Goal: Task Accomplishment & Management: Use online tool/utility

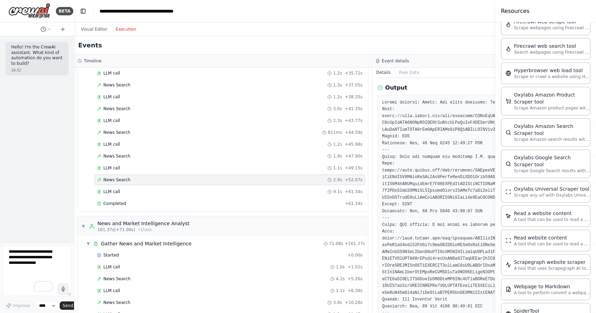
click at [435, 28] on div "Visual Editor Execution" at bounding box center [372, 29] width 596 height 14
click at [98, 26] on button "Visual Editor" at bounding box center [94, 29] width 35 height 8
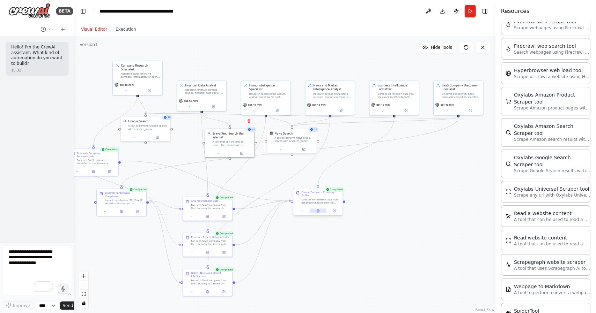
click at [318, 212] on icon at bounding box center [317, 212] width 1 height 0
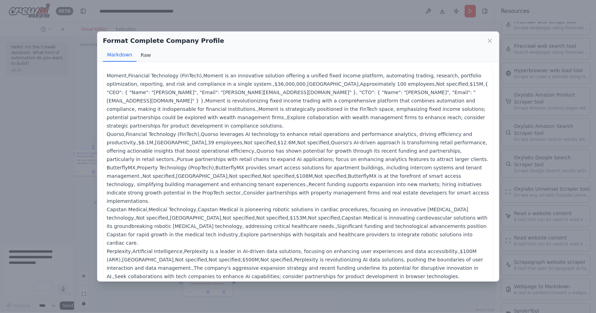
click at [151, 57] on button "Raw" at bounding box center [145, 55] width 18 height 13
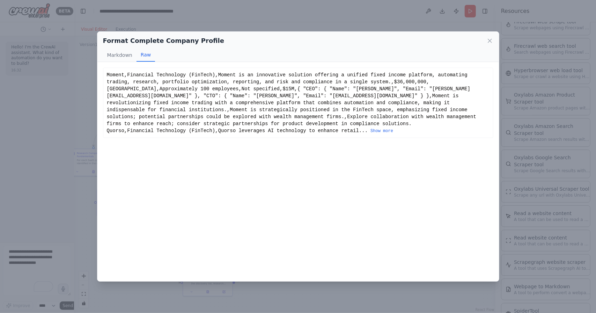
click at [101, 126] on div "Moment,Financial Technology (FinTech),Moment is an innovative solution offering…" at bounding box center [297, 172] width 401 height 220
click at [84, 133] on div "Format Complete Company Profile Markdown Raw Moment,Financial Technology (FinTe…" at bounding box center [298, 156] width 596 height 313
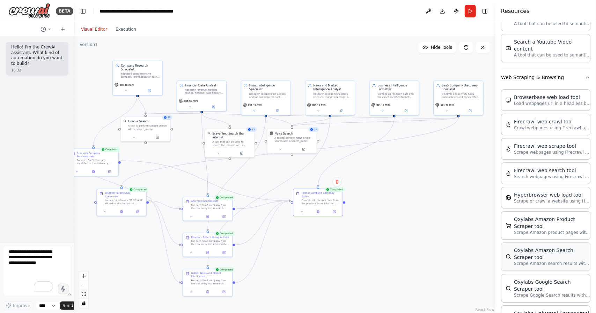
scroll to position [1374, 0]
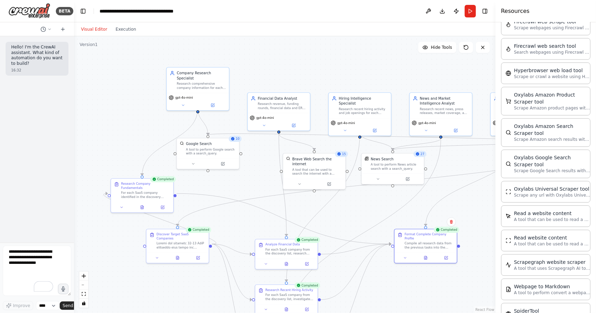
drag, startPoint x: 163, startPoint y: 152, endPoint x: 232, endPoint y: 184, distance: 75.4
click at [232, 184] on div ".deletable-edge-delete-btn { width: 20px; height: 20px; border: 0px solid #ffff…" at bounding box center [284, 174] width 421 height 277
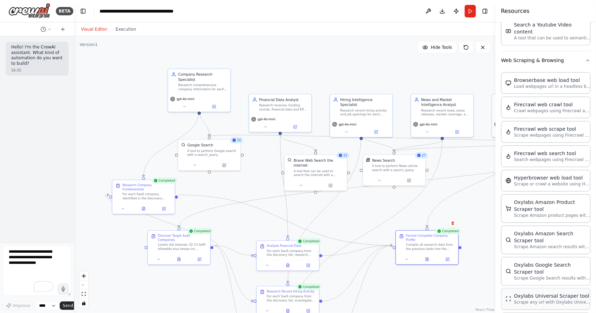
scroll to position [1267, 0]
drag, startPoint x: 200, startPoint y: 107, endPoint x: 153, endPoint y: 125, distance: 50.0
click at [153, 125] on div "Company Research Specialist Research comprehensive company information for each…" at bounding box center [294, 168] width 305 height 201
click at [212, 154] on div "A tool to perform Google search with a search_query." at bounding box center [212, 152] width 50 height 8
click at [235, 132] on icon at bounding box center [235, 131] width 4 height 4
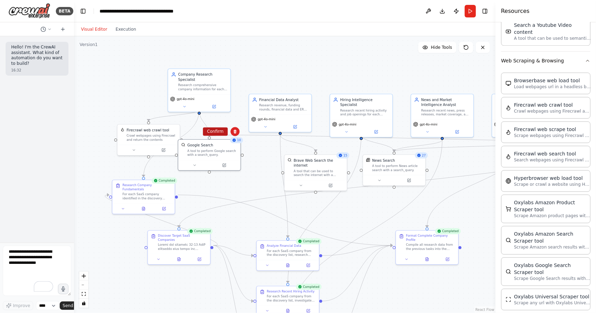
click at [218, 133] on button "Confirm" at bounding box center [215, 131] width 25 height 8
click at [139, 149] on button at bounding box center [133, 149] width 29 height 6
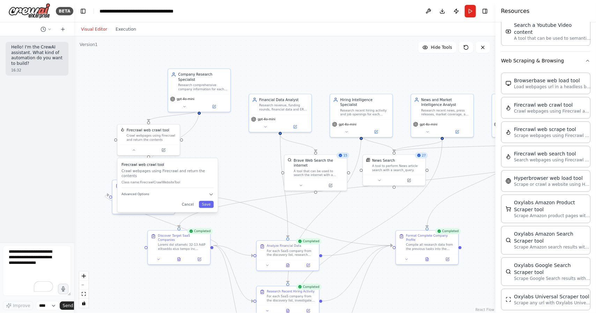
drag, startPoint x: 158, startPoint y: 194, endPoint x: 165, endPoint y: 190, distance: 8.7
click at [165, 190] on div "Firecrawl web crawl tool Crawl webpages using Firecrawl and return the contents…" at bounding box center [167, 185] width 100 height 54
click at [165, 190] on div "Firecrawl web crawl tool Crawl webpages using Firecrawl and return the contents…" at bounding box center [173, 180] width 100 height 54
click at [180, 187] on button "Advanced Options" at bounding box center [173, 189] width 92 height 5
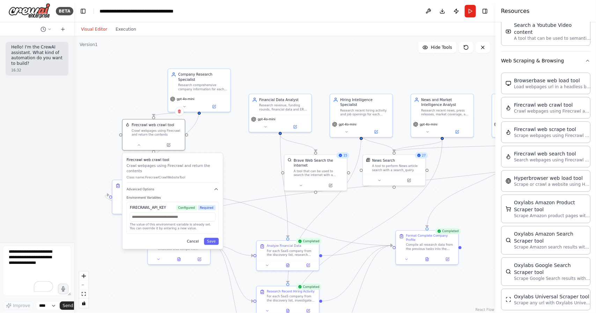
click at [198, 238] on button "Cancel" at bounding box center [193, 241] width 18 height 7
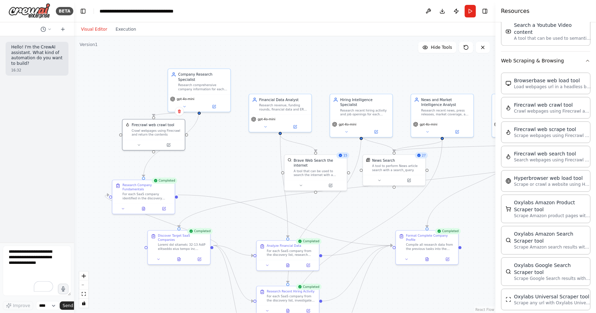
click at [223, 175] on div ".deletable-edge-delete-btn { width: 20px; height: 20px; border: 0px solid #ffff…" at bounding box center [284, 174] width 421 height 277
drag, startPoint x: 156, startPoint y: 128, endPoint x: 231, endPoint y: 161, distance: 82.5
click at [231, 161] on div "Crawl webpages using Firecrawl and return the contents" at bounding box center [233, 162] width 50 height 8
drag, startPoint x: 266, startPoint y: 208, endPoint x: 224, endPoint y: 199, distance: 42.9
drag, startPoint x: 224, startPoint y: 199, endPoint x: 252, endPoint y: 230, distance: 42.0
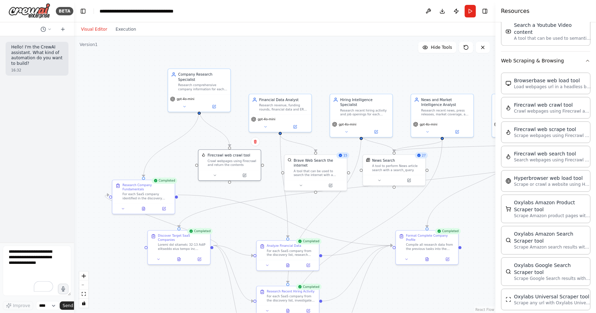
drag, startPoint x: 252, startPoint y: 230, endPoint x: 234, endPoint y: 224, distance: 19.1
click at [234, 224] on div ".deletable-edge-delete-btn { width: 20px; height: 20px; border: 0px solid #ffff…" at bounding box center [284, 174] width 421 height 277
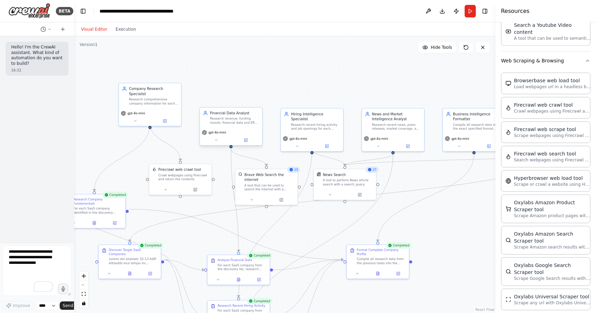
drag, startPoint x: 281, startPoint y: 134, endPoint x: 231, endPoint y: 149, distance: 51.3
click at [231, 149] on div ".deletable-edge-delete-btn { width: 20px; height: 20px; border: 0px solid #ffff…" at bounding box center [284, 174] width 421 height 277
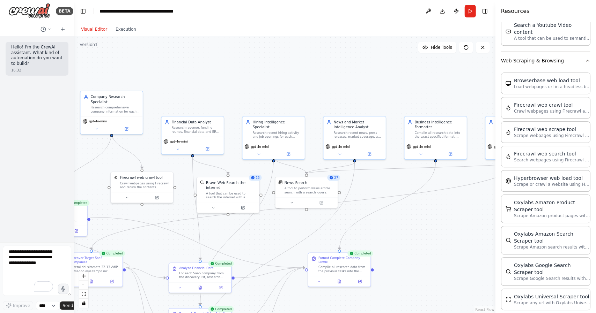
drag, startPoint x: 231, startPoint y: 149, endPoint x: 192, endPoint y: 157, distance: 39.2
click at [192, 157] on div ".deletable-edge-delete-btn { width: 20px; height: 20px; border: 0px solid #ffff…" at bounding box center [284, 174] width 421 height 277
drag, startPoint x: 192, startPoint y: 156, endPoint x: 143, endPoint y: 171, distance: 51.8
click at [143, 171] on div "Company Research Specialist Research comprehensive company information for each…" at bounding box center [206, 191] width 305 height 201
drag, startPoint x: 306, startPoint y: 187, endPoint x: 316, endPoint y: 214, distance: 28.0
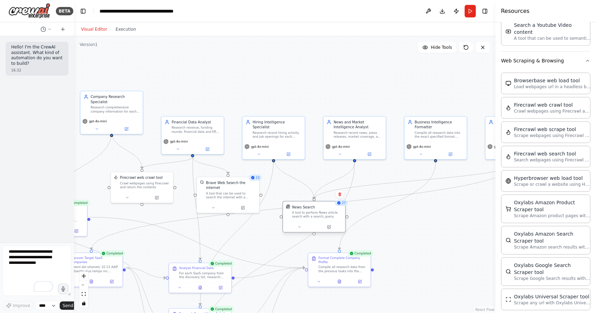
click at [316, 214] on div "A tool to perform News article search with a search_query." at bounding box center [317, 215] width 50 height 8
click at [299, 181] on icon "Edge from 5077dcf7-3d8c-4a5a-ac0e-e121b44b8a7e to 8c4a03f6-efa6-42da-971c-e2d9d…" at bounding box center [294, 178] width 40 height 42
click at [294, 178] on icon at bounding box center [294, 178] width 4 height 5
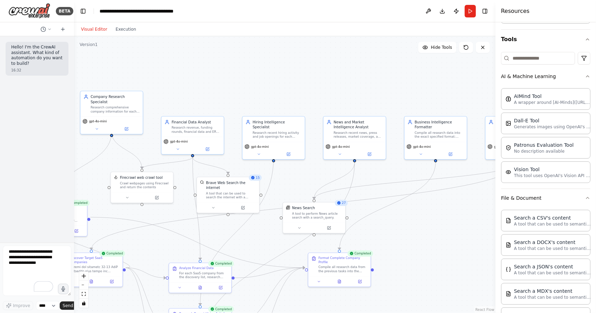
scroll to position [0, 0]
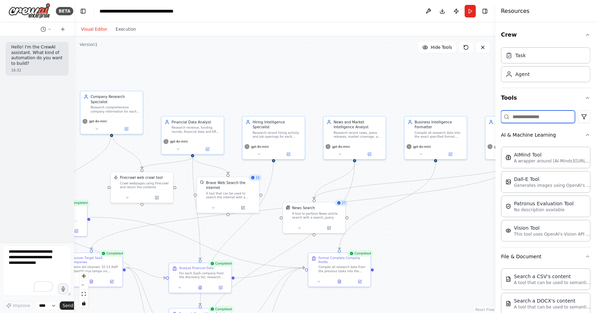
click at [531, 113] on input at bounding box center [538, 117] width 74 height 13
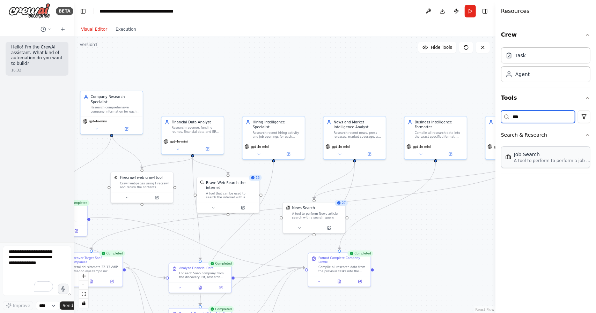
type input "***"
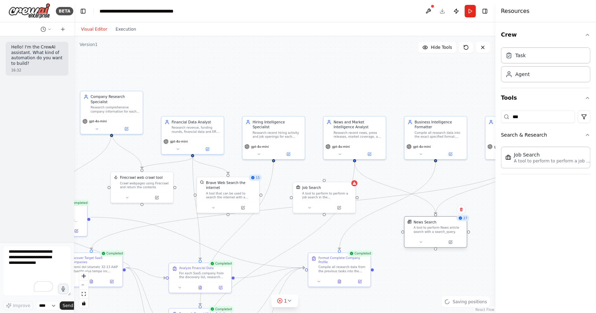
drag, startPoint x: 288, startPoint y: 221, endPoint x: 415, endPoint y: 234, distance: 127.4
click at [415, 234] on div "News Search A tool to perform News article search with a search_query." at bounding box center [436, 227] width 62 height 20
click at [274, 157] on circle "Edge from 5077dcf7-3d8c-4a5a-ac0e-e121b44b8a7e to 9f85a035-0ea5-4cd2-95d8-86acf…" at bounding box center [273, 159] width 5 height 5
drag, startPoint x: 273, startPoint y: 156, endPoint x: 337, endPoint y: 193, distance: 74.3
click at [337, 193] on div "Company Research Specialist Research comprehensive company information for each…" at bounding box center [206, 191] width 305 height 201
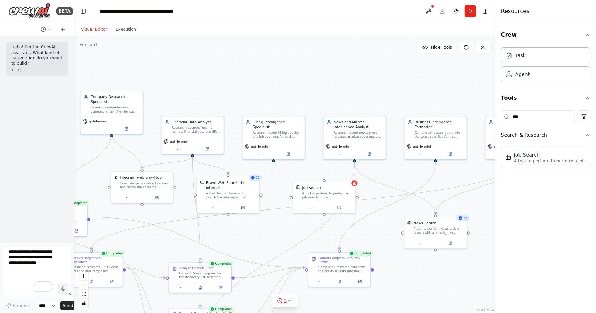
click at [273, 158] on div ".deletable-edge-delete-btn { width: 20px; height: 20px; border: 0px solid #ffff…" at bounding box center [284, 174] width 421 height 277
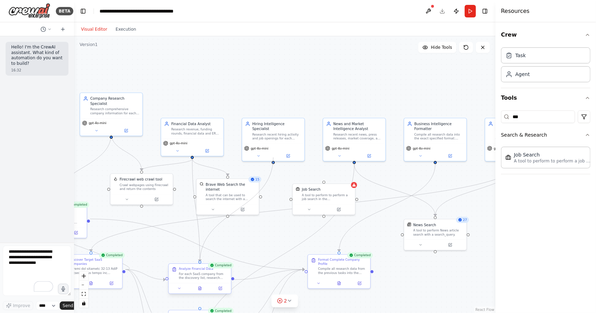
drag, startPoint x: 274, startPoint y: 157, endPoint x: 199, endPoint y: 265, distance: 130.7
click at [199, 265] on div "Company Research Specialist Research comprehensive company information for each…" at bounding box center [206, 192] width 305 height 201
drag, startPoint x: 273, startPoint y: 157, endPoint x: 325, endPoint y: 185, distance: 58.9
click at [325, 185] on div "Company Research Specialist Research comprehensive company information for each…" at bounding box center [206, 192] width 305 height 201
click at [270, 180] on div ".deletable-edge-delete-btn { width: 20px; height: 20px; border: 0px solid #ffff…" at bounding box center [284, 174] width 421 height 277
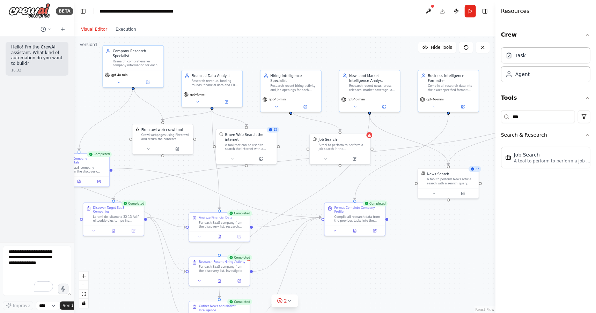
drag, startPoint x: 276, startPoint y: 196, endPoint x: 293, endPoint y: 146, distance: 53.2
click at [293, 146] on div ".deletable-edge-delete-btn { width: 20px; height: 20px; border: 0px solid #ffff…" at bounding box center [284, 174] width 421 height 277
drag, startPoint x: 291, startPoint y: 108, endPoint x: 220, endPoint y: 260, distance: 168.0
click at [220, 241] on div "Company Research Specialist Research comprehensive company information for each…" at bounding box center [226, 142] width 297 height 195
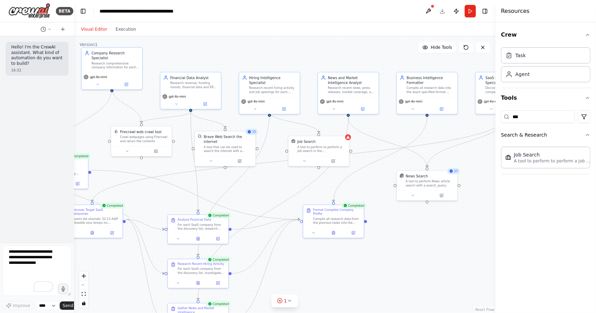
drag, startPoint x: 287, startPoint y: 188, endPoint x: 265, endPoint y: 191, distance: 22.4
click at [265, 191] on div ".deletable-edge-delete-btn { width: 20px; height: 20px; border: 0px solid #ffff…" at bounding box center [284, 174] width 421 height 277
click at [321, 144] on div "A tool to perform to perform a job search in the [GEOGRAPHIC_DATA] with a searc…" at bounding box center [320, 148] width 49 height 8
click at [335, 161] on button at bounding box center [332, 160] width 28 height 6
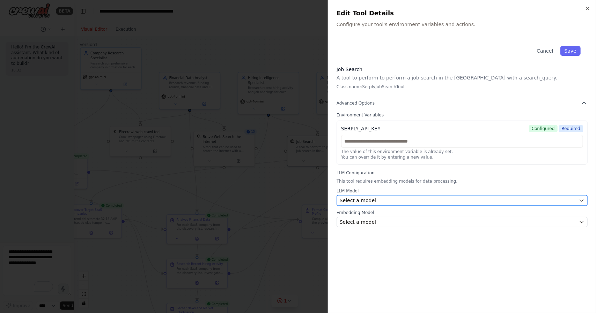
click at [393, 198] on div "Select a model" at bounding box center [458, 200] width 236 height 7
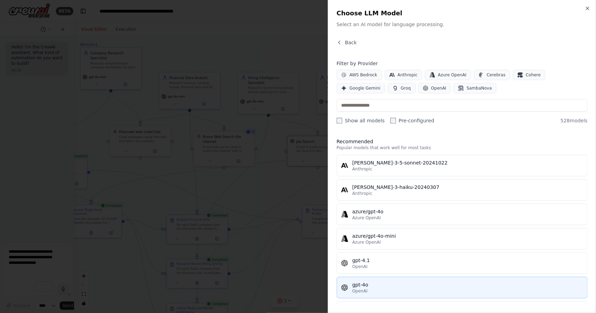
click at [367, 282] on div "gpt-4o" at bounding box center [467, 285] width 231 height 7
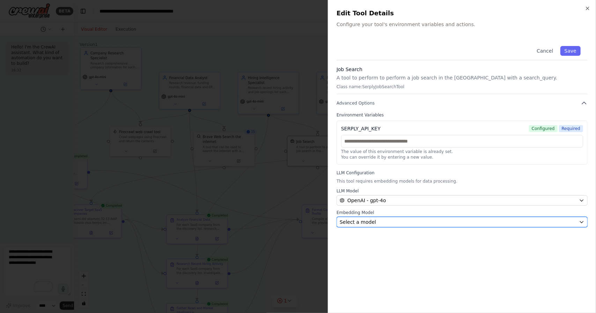
click at [373, 217] on button "Select a model" at bounding box center [461, 222] width 251 height 10
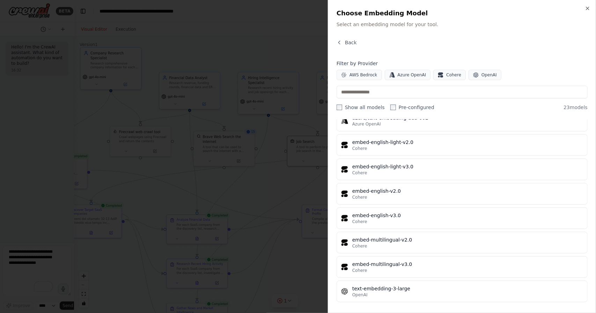
scroll to position [396, 0]
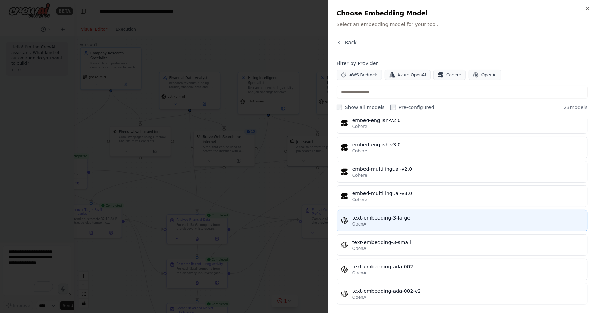
click at [408, 222] on div "OpenAI" at bounding box center [467, 225] width 231 height 6
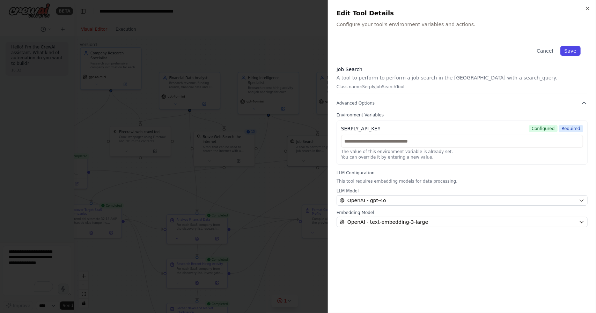
click at [576, 46] on button "Save" at bounding box center [570, 51] width 20 height 10
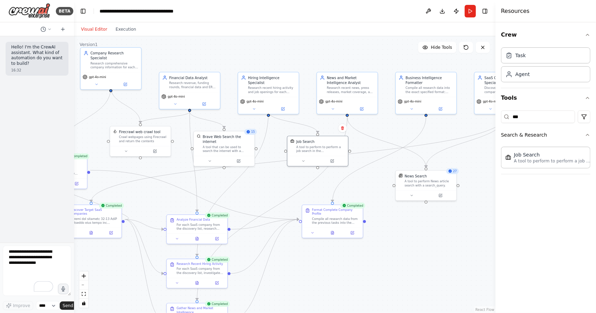
click at [373, 168] on div ".deletable-edge-delete-btn { width: 20px; height: 20px; border: 0px solid #ffff…" at bounding box center [284, 174] width 421 height 277
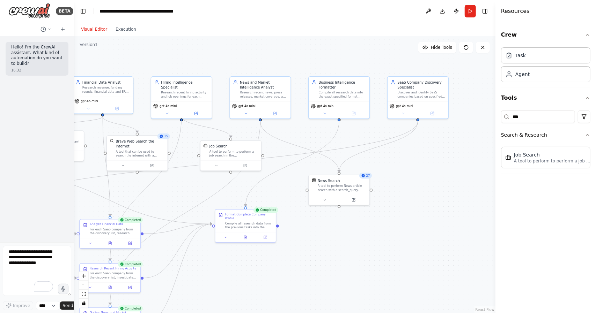
drag, startPoint x: 381, startPoint y: 177, endPoint x: 293, endPoint y: 181, distance: 87.7
click at [293, 181] on div ".deletable-edge-delete-btn { width: 20px; height: 20px; border: 0px solid #ffff…" at bounding box center [284, 174] width 421 height 277
click at [405, 114] on button at bounding box center [403, 113] width 28 height 6
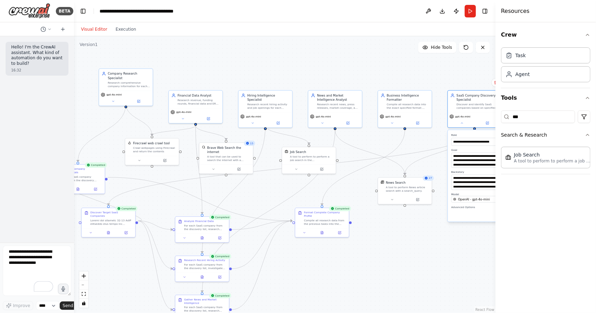
drag, startPoint x: 339, startPoint y: 250, endPoint x: 396, endPoint y: 253, distance: 56.6
click at [396, 253] on div ".deletable-edge-delete-btn { width: 20px; height: 20px; border: 0px solid #ffff…" at bounding box center [284, 174] width 421 height 277
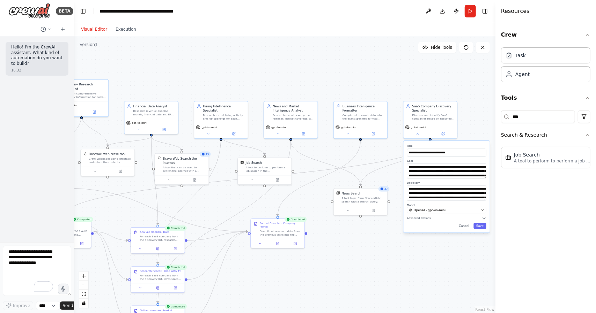
drag, startPoint x: 415, startPoint y: 212, endPoint x: 371, endPoint y: 223, distance: 45.6
click at [371, 223] on div ".deletable-edge-delete-btn { width: 20px; height: 20px; border: 0px solid #ffff…" at bounding box center [284, 174] width 421 height 277
click at [445, 129] on div "gpt-4o-mini" at bounding box center [430, 130] width 54 height 15
click at [468, 225] on button "Cancel" at bounding box center [464, 226] width 16 height 6
click at [452, 95] on icon at bounding box center [451, 93] width 3 height 4
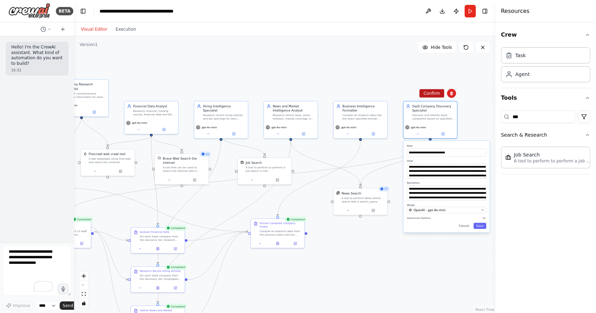
click at [427, 92] on button "Confirm" at bounding box center [431, 93] width 25 height 8
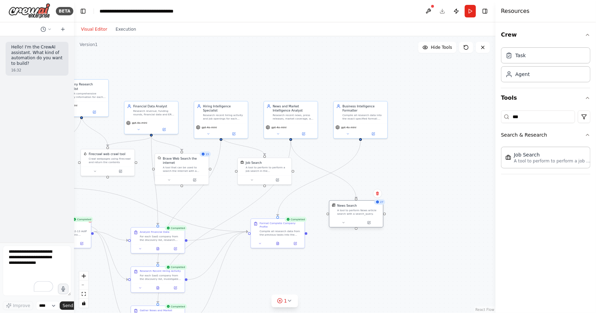
drag, startPoint x: 362, startPoint y: 203, endPoint x: 355, endPoint y: 218, distance: 16.1
click at [355, 218] on div "News Search A tool to perform News article search with a search_query." at bounding box center [356, 209] width 54 height 17
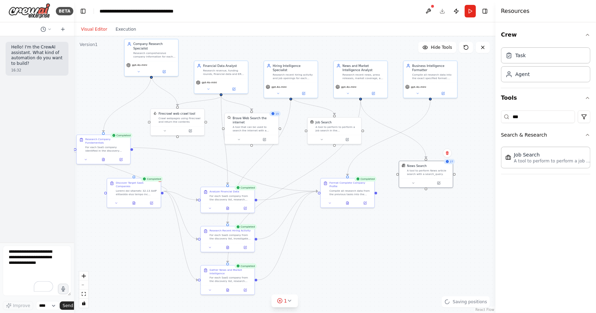
drag, startPoint x: 326, startPoint y: 258, endPoint x: 396, endPoint y: 218, distance: 80.7
click at [396, 218] on div ".deletable-edge-delete-btn { width: 20px; height: 20px; border: 0px solid #ffff…" at bounding box center [284, 174] width 421 height 277
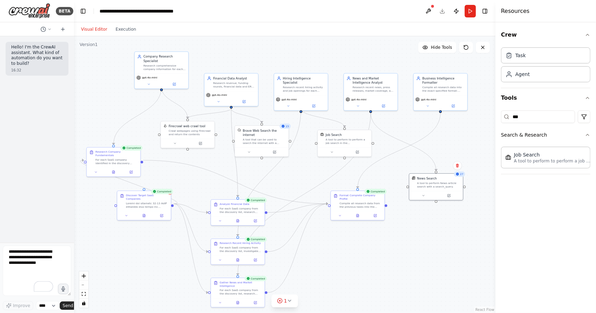
drag, startPoint x: 305, startPoint y: 162, endPoint x: 318, endPoint y: 178, distance: 20.9
click at [318, 178] on div ".deletable-edge-delete-btn { width: 20px; height: 20px; border: 0px solid #ffff…" at bounding box center [284, 174] width 421 height 277
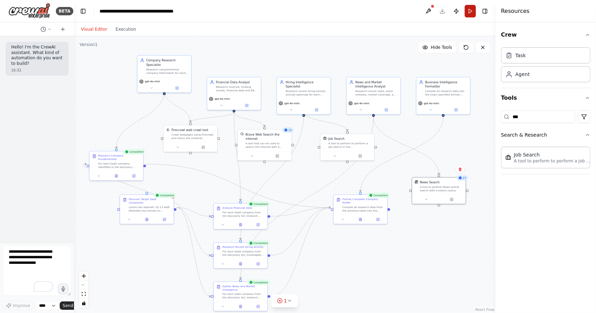
click at [472, 12] on button "Run" at bounding box center [470, 11] width 11 height 13
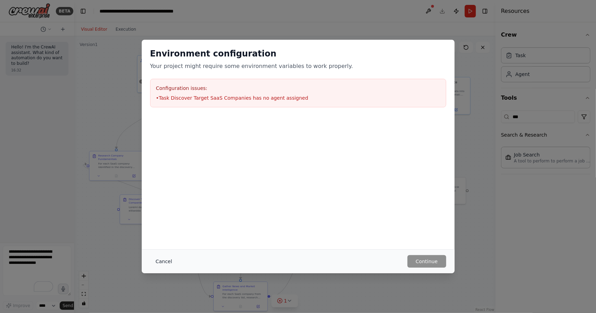
click at [159, 262] on button "Cancel" at bounding box center [164, 261] width 28 height 13
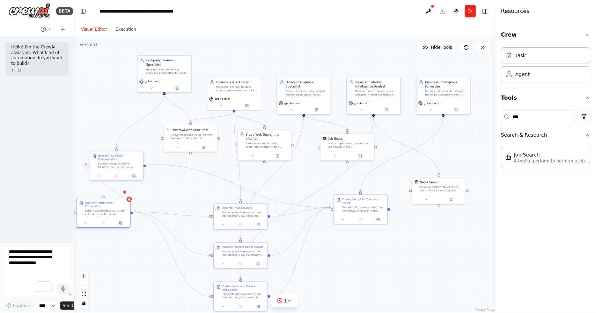
drag, startPoint x: 149, startPoint y: 205, endPoint x: 106, endPoint y: 212, distance: 43.4
click at [106, 212] on div at bounding box center [106, 212] width 42 height 7
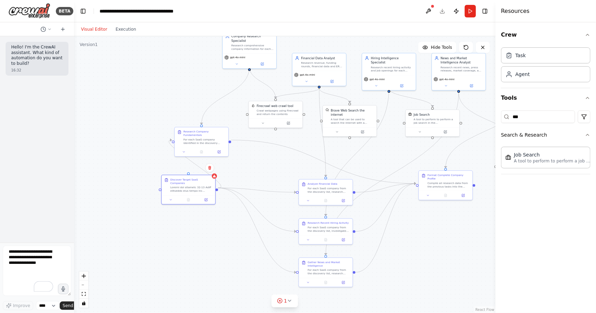
drag, startPoint x: 170, startPoint y: 184, endPoint x: 277, endPoint y: 160, distance: 110.2
click at [277, 160] on div ".deletable-edge-delete-btn { width: 20px; height: 20px; border: 0px solid #ffff…" at bounding box center [284, 174] width 421 height 277
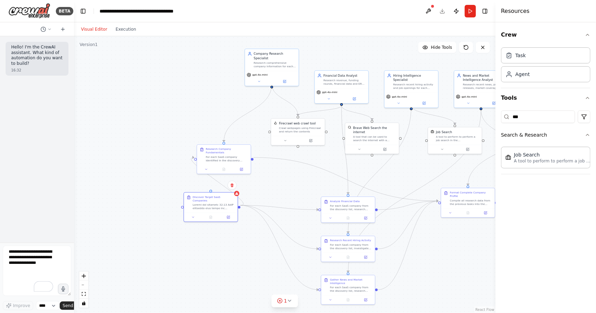
drag, startPoint x: 279, startPoint y: 165, endPoint x: 279, endPoint y: 183, distance: 18.1
click at [279, 183] on div ".deletable-edge-delete-btn { width: 20px; height: 20px; border: 0px solid #ffff…" at bounding box center [284, 174] width 421 height 277
drag, startPoint x: 207, startPoint y: 208, endPoint x: 119, endPoint y: 175, distance: 94.1
click at [119, 175] on div "Discover Target SaaS Companies" at bounding box center [128, 172] width 54 height 20
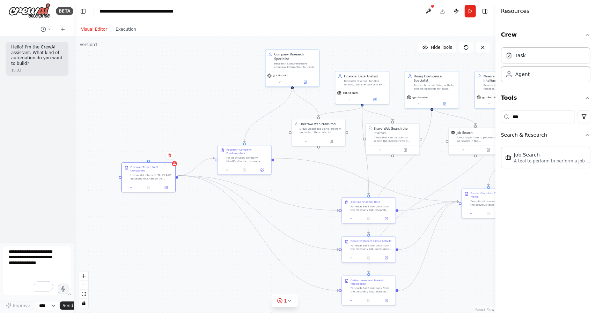
drag, startPoint x: 133, startPoint y: 104, endPoint x: 187, endPoint y: 114, distance: 54.6
click at [187, 114] on div ".deletable-edge-delete-btn { width: 20px; height: 20px; border: 0px solid #ffff…" at bounding box center [284, 174] width 421 height 277
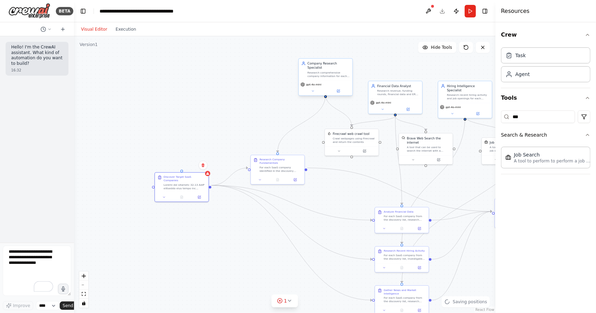
click at [325, 60] on div "Company Research Specialist Research comprehensive company information for each…" at bounding box center [326, 70] width 54 height 22
drag, startPoint x: 222, startPoint y: 105, endPoint x: 154, endPoint y: 104, distance: 68.8
click at [172, 104] on div "Role of the agent Goal of the agent" at bounding box center [193, 105] width 42 height 9
click at [526, 116] on input "***" at bounding box center [538, 117] width 74 height 13
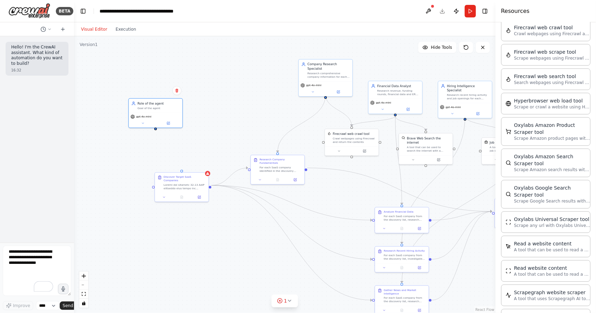
scroll to position [1374, 0]
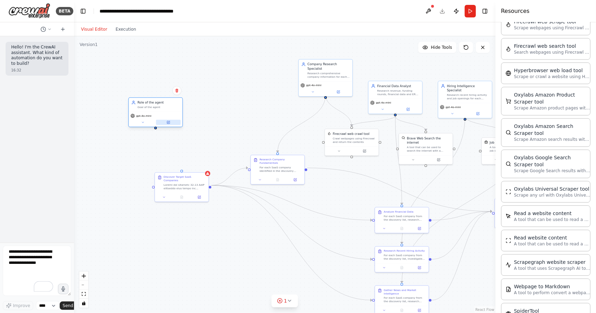
click at [163, 123] on button at bounding box center [168, 122] width 25 height 5
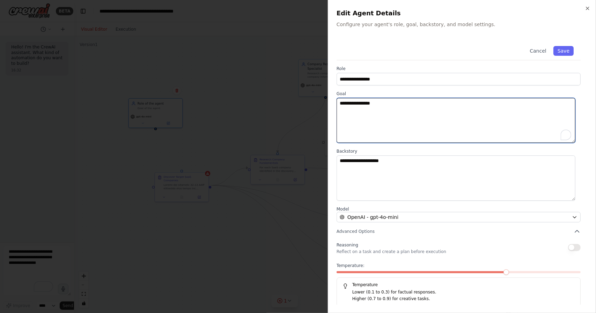
click at [367, 113] on textarea "**********" at bounding box center [455, 120] width 239 height 45
drag, startPoint x: 367, startPoint y: 113, endPoint x: 384, endPoint y: 81, distance: 36.2
click at [384, 81] on div "**********" at bounding box center [461, 173] width 251 height 268
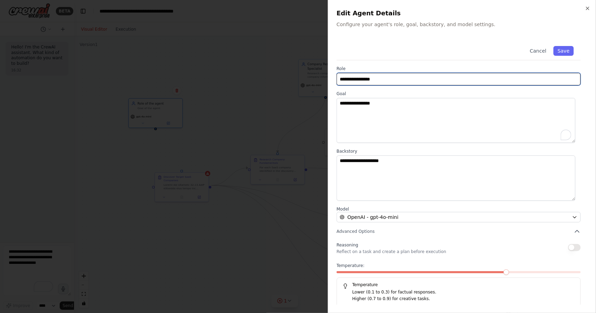
click at [384, 81] on input "**********" at bounding box center [458, 79] width 244 height 13
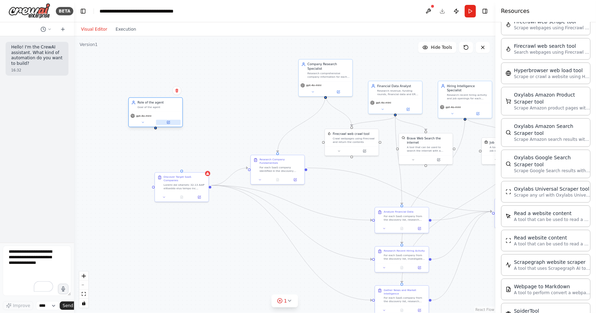
click at [171, 123] on button at bounding box center [168, 122] width 25 height 5
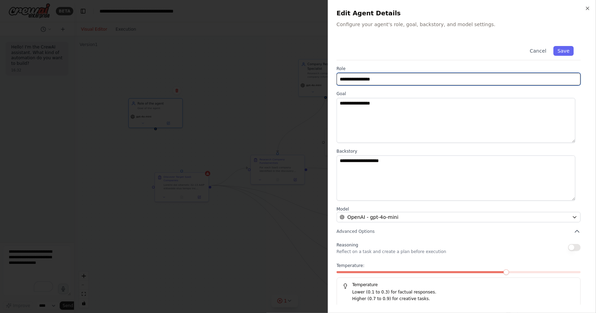
click at [364, 78] on input "**********" at bounding box center [458, 79] width 244 height 13
type input "**********"
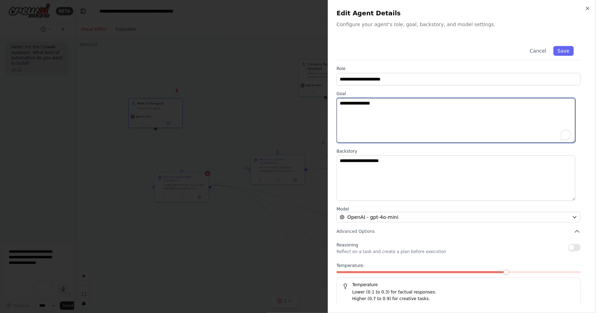
click at [367, 121] on textarea "**********" at bounding box center [455, 120] width 239 height 45
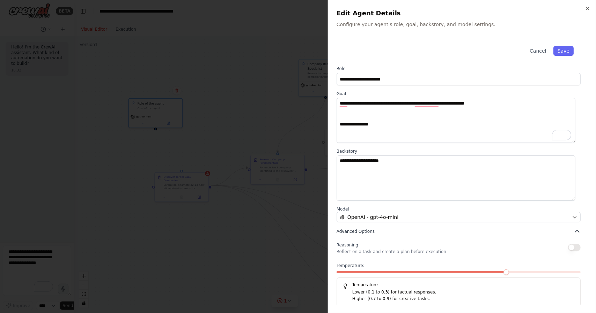
click at [366, 228] on button "Advanced Options" at bounding box center [458, 231] width 244 height 7
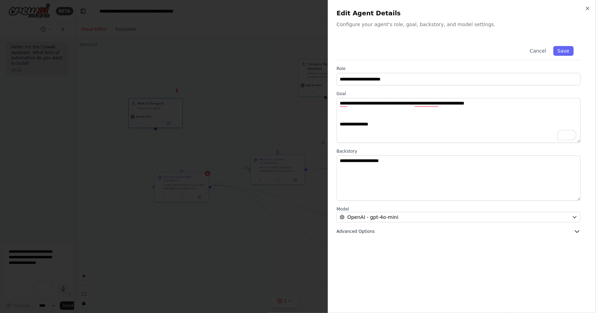
click at [366, 228] on button "Advanced Options" at bounding box center [458, 231] width 244 height 7
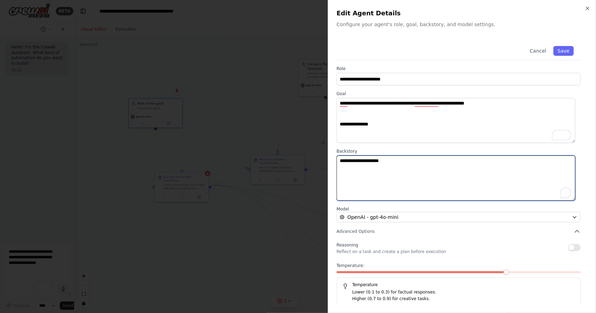
click at [387, 173] on textarea "**********" at bounding box center [455, 178] width 239 height 45
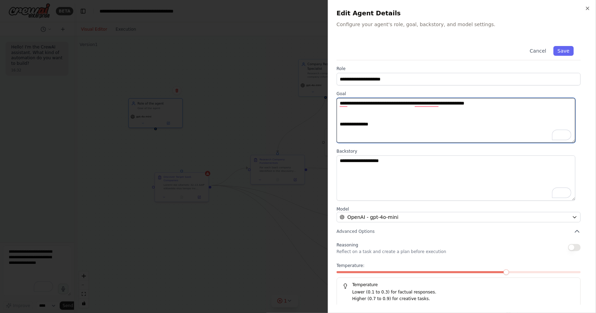
click at [364, 133] on textarea "**********" at bounding box center [455, 120] width 239 height 45
type textarea "**********"
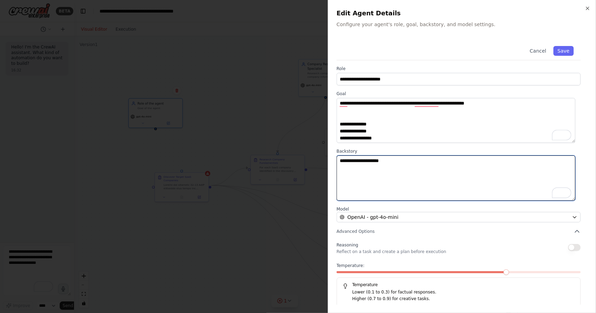
click at [385, 170] on textarea "**********" at bounding box center [455, 178] width 239 height 45
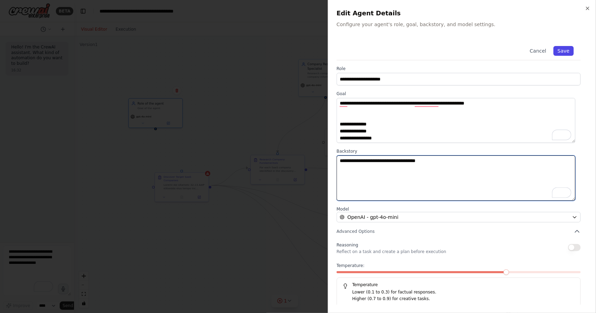
type textarea "**********"
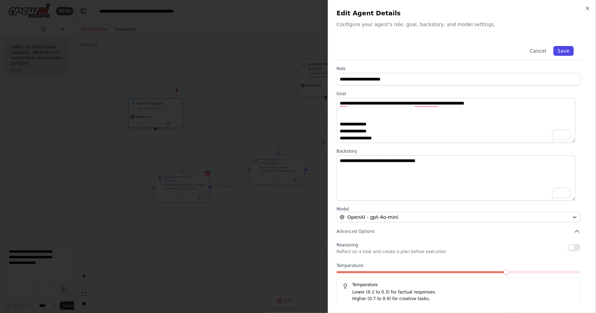
click at [564, 54] on button "Save" at bounding box center [563, 51] width 20 height 10
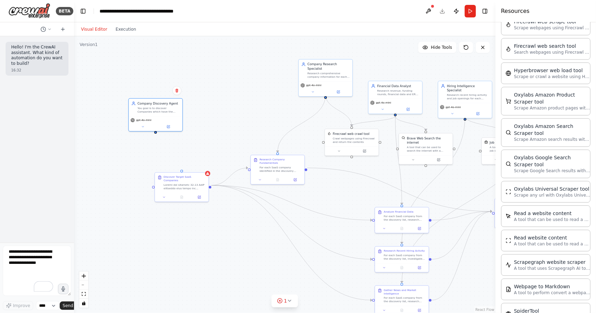
click at [221, 128] on div ".deletable-edge-delete-btn { width: 20px; height: 20px; border: 0px solid #ffff…" at bounding box center [284, 174] width 421 height 277
drag, startPoint x: 155, startPoint y: 132, endPoint x: 183, endPoint y: 173, distance: 49.6
click at [276, 173] on div "Company Research Specialist Research comprehensive company information for each…" at bounding box center [407, 145] width 263 height 173
click at [153, 112] on div "You goal is to discover Companies which have the following conditions: Output s…" at bounding box center [159, 109] width 42 height 7
click at [169, 129] on div "gpt-4o-mini" at bounding box center [156, 122] width 54 height 15
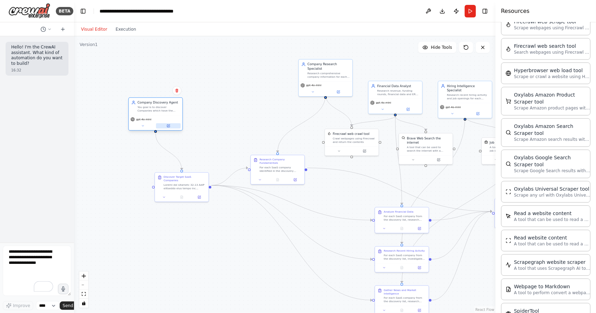
click at [169, 127] on icon at bounding box center [168, 126] width 2 height 2
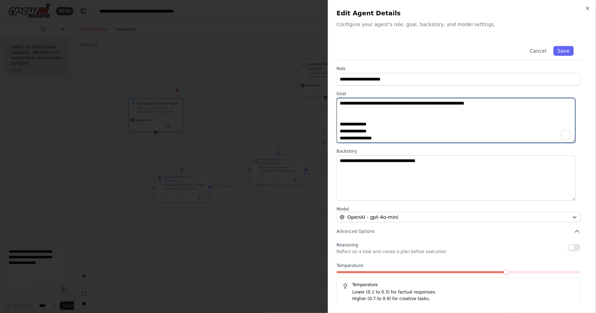
click at [399, 113] on textarea "**********" at bounding box center [455, 120] width 239 height 45
click at [409, 116] on textarea "**********" at bounding box center [455, 120] width 239 height 45
type textarea "**********"
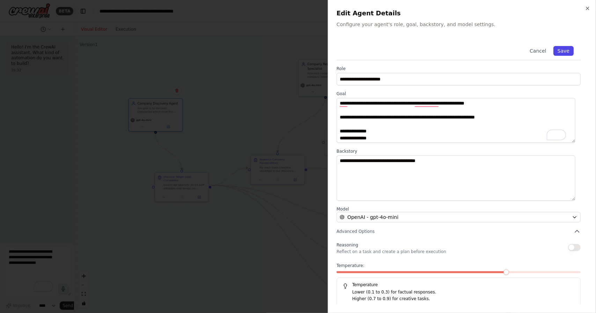
click at [559, 52] on button "Save" at bounding box center [563, 51] width 20 height 10
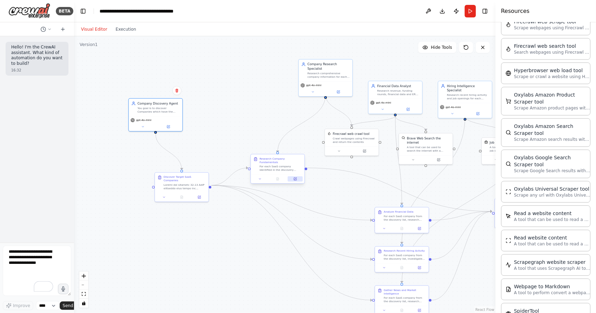
click at [295, 178] on button at bounding box center [295, 179] width 15 height 5
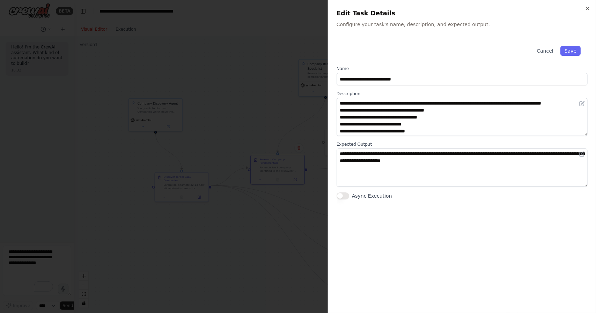
scroll to position [42, 0]
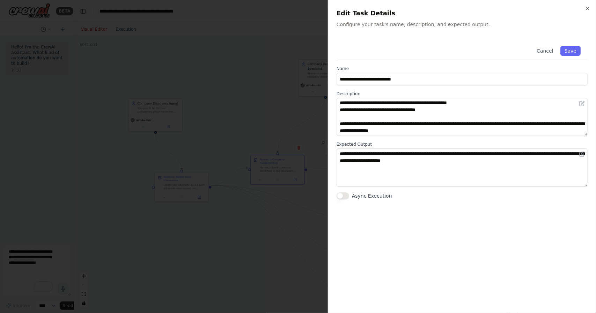
click at [262, 127] on div at bounding box center [298, 156] width 596 height 313
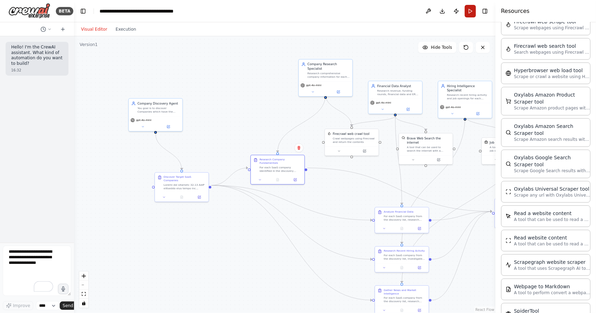
click at [470, 10] on button "Run" at bounding box center [470, 11] width 11 height 13
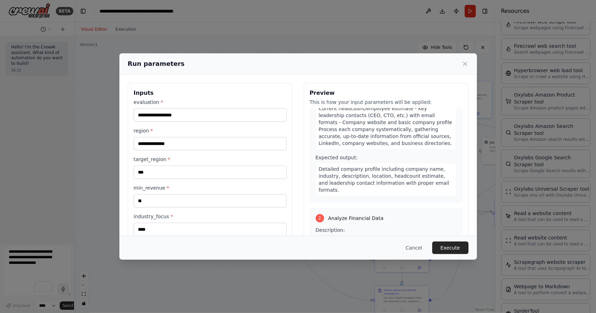
scroll to position [138, 0]
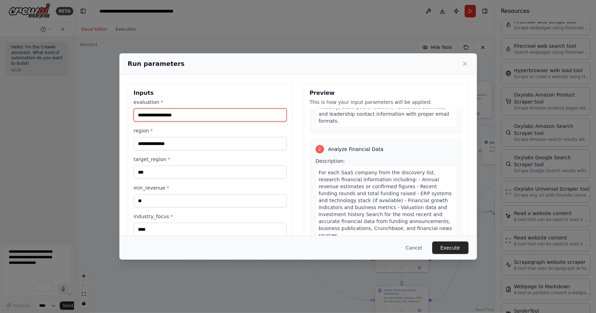
click at [202, 112] on input "evaluation *" at bounding box center [210, 115] width 153 height 13
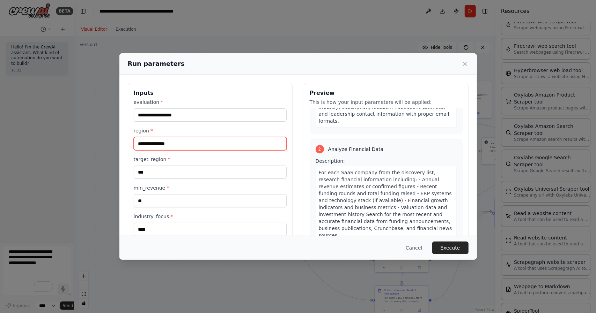
click at [190, 141] on input "region *" at bounding box center [210, 143] width 153 height 13
type input "***"
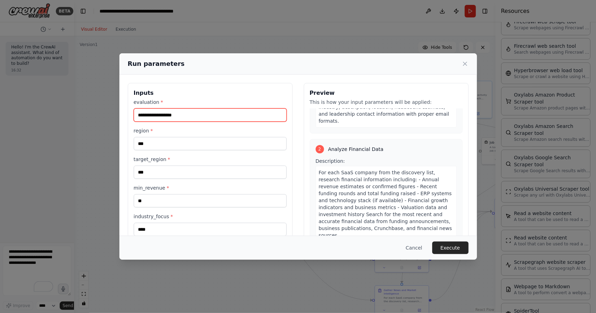
click at [181, 109] on input "evaluation *" at bounding box center [210, 115] width 153 height 13
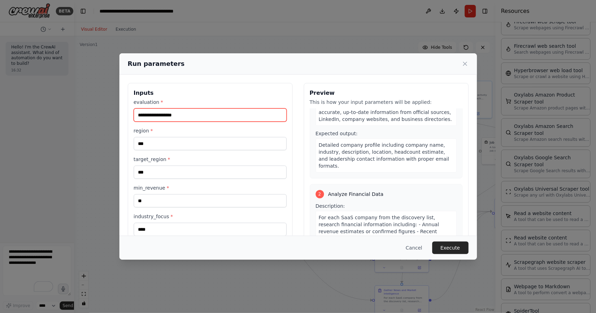
scroll to position [0, 0]
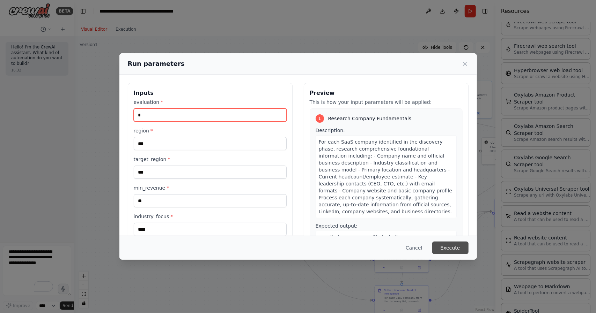
type input "*"
click at [455, 246] on button "Execute" at bounding box center [450, 248] width 36 height 13
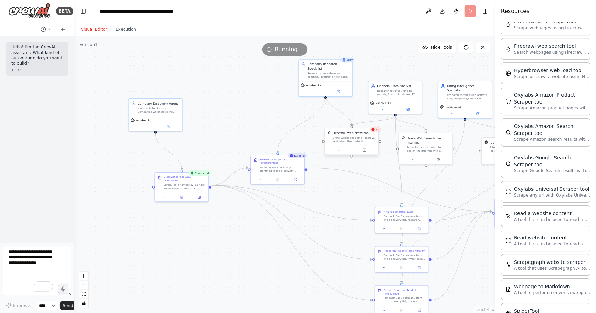
click at [375, 141] on div "Crawl webpages using Firecrawl and return the contents" at bounding box center [354, 139] width 43 height 7
click at [378, 131] on span "18" at bounding box center [377, 129] width 3 height 3
drag, startPoint x: 343, startPoint y: 171, endPoint x: 313, endPoint y: 180, distance: 31.8
click at [313, 180] on div ".deletable-edge-delete-btn { width: 20px; height: 20px; border: 0px solid #ffff…" at bounding box center [284, 174] width 421 height 277
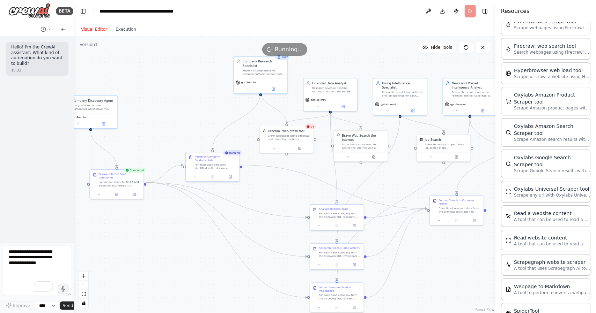
drag, startPoint x: 331, startPoint y: 186, endPoint x: 266, endPoint y: 183, distance: 65.3
click at [266, 183] on div ".deletable-edge-delete-btn { width: 20px; height: 20px; border: 0px solid #ffff…" at bounding box center [284, 174] width 421 height 277
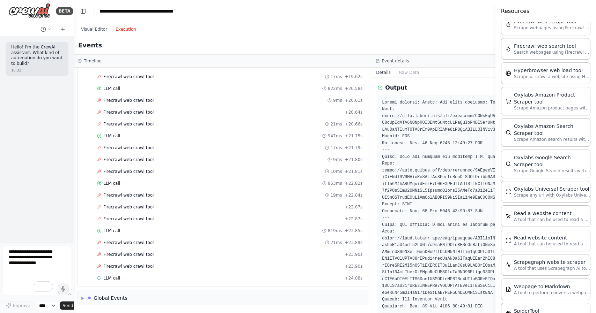
click at [119, 28] on button "Execution" at bounding box center [125, 29] width 29 height 8
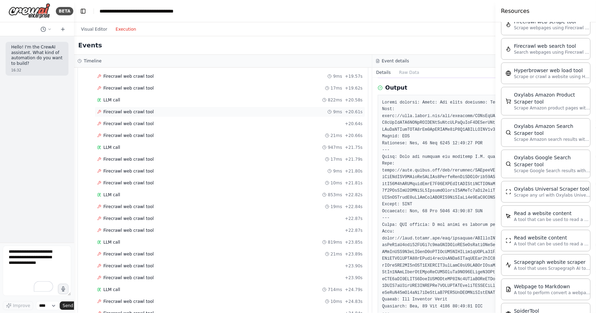
click at [135, 109] on span "Firecrawl web crawl tool" at bounding box center [128, 112] width 50 height 6
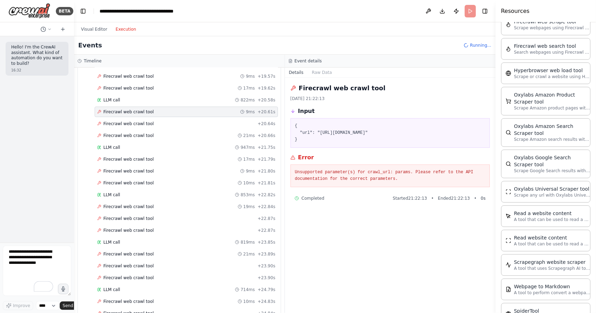
scroll to position [0, 0]
click at [314, 68] on button "Raw Data" at bounding box center [321, 73] width 29 height 10
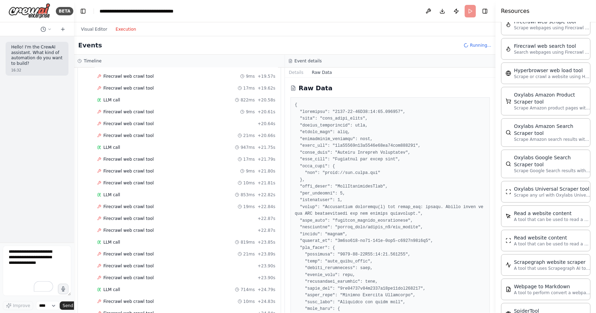
click at [316, 68] on button "Raw Data" at bounding box center [321, 73] width 29 height 10
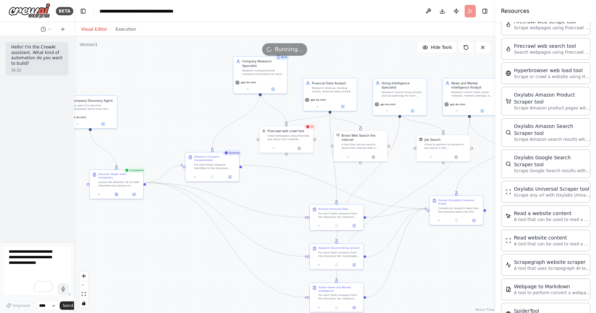
click at [90, 29] on button "Visual Editor" at bounding box center [94, 29] width 35 height 8
click at [275, 86] on button at bounding box center [273, 88] width 25 height 5
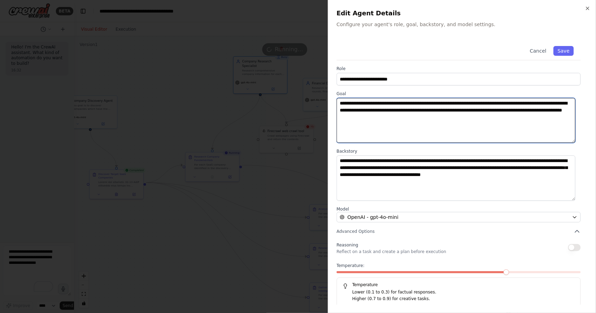
click at [378, 124] on textarea "**********" at bounding box center [455, 120] width 239 height 45
click at [469, 122] on textarea "**********" at bounding box center [455, 120] width 239 height 45
paste textarea "**********"
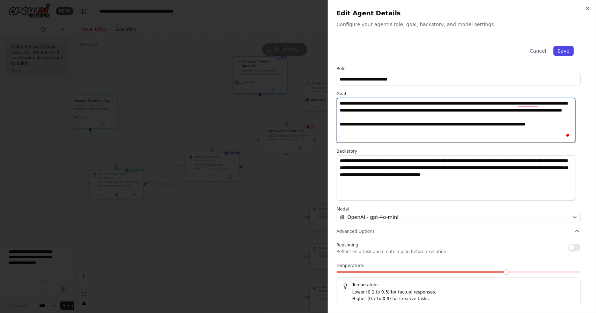
type textarea "**********"
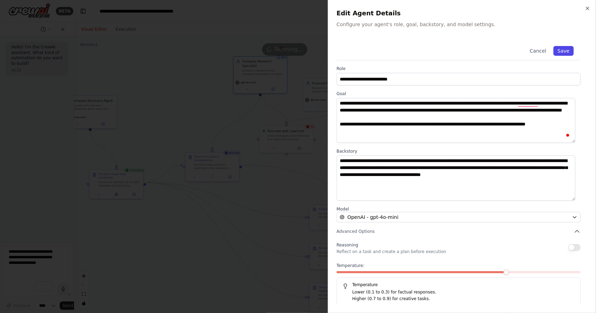
click at [563, 49] on button "Save" at bounding box center [563, 51] width 20 height 10
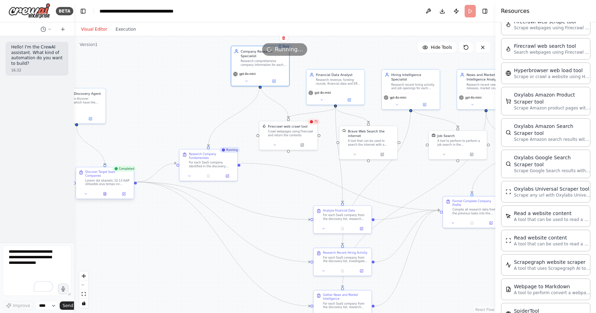
click at [106, 193] on div at bounding box center [105, 194] width 58 height 10
click at [106, 192] on icon at bounding box center [105, 194] width 4 height 4
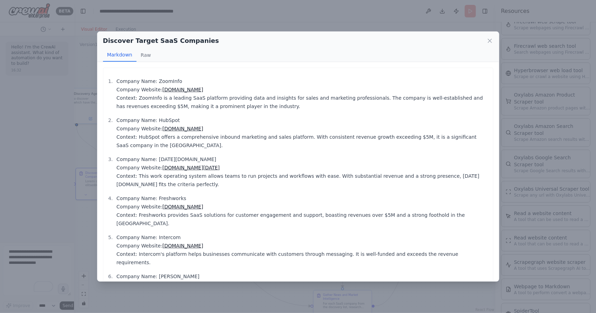
click at [83, 155] on div "Discover Target SaaS Companies Markdown Raw Company Name: ZoomInfo Company Webs…" at bounding box center [298, 156] width 596 height 313
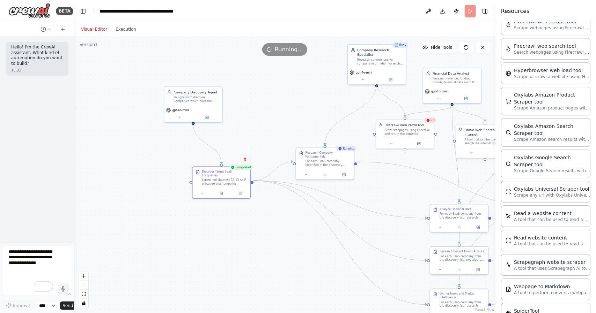
drag, startPoint x: 132, startPoint y: 132, endPoint x: 248, endPoint y: 130, distance: 116.6
click at [248, 130] on div ".deletable-edge-delete-btn { width: 20px; height: 20px; border: 0px solid #ffff…" at bounding box center [284, 174] width 421 height 277
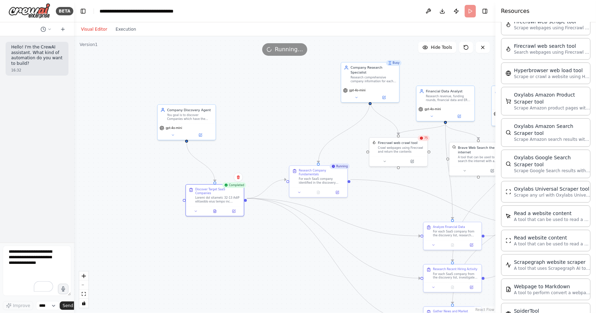
drag, startPoint x: 248, startPoint y: 130, endPoint x: 242, endPoint y: 148, distance: 19.0
click at [242, 148] on div ".deletable-edge-delete-btn { width: 20px; height: 20px; border: 0px solid #ffff…" at bounding box center [284, 174] width 421 height 277
drag, startPoint x: 194, startPoint y: 116, endPoint x: 217, endPoint y: 91, distance: 33.8
click at [217, 91] on div "You goal is to discover Companies which have the following conditions: Find com…" at bounding box center [214, 93] width 46 height 8
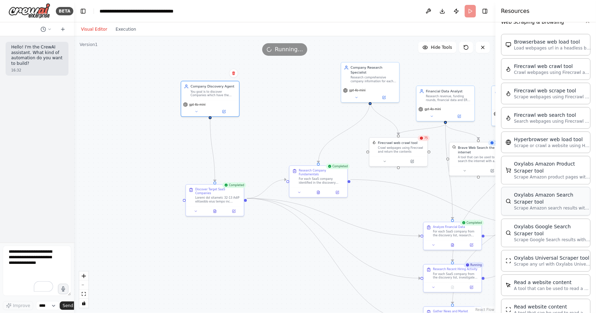
scroll to position [1294, 0]
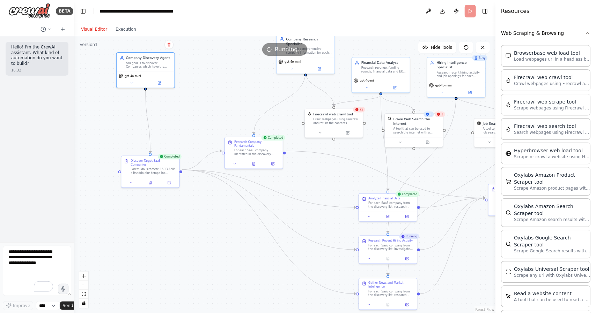
drag, startPoint x: 398, startPoint y: 209, endPoint x: 329, endPoint y: 181, distance: 73.6
click at [329, 181] on div ".deletable-edge-delete-btn { width: 20px; height: 20px; border: 0px solid #ffff…" at bounding box center [284, 174] width 421 height 277
click at [385, 217] on icon at bounding box center [384, 216] width 2 height 3
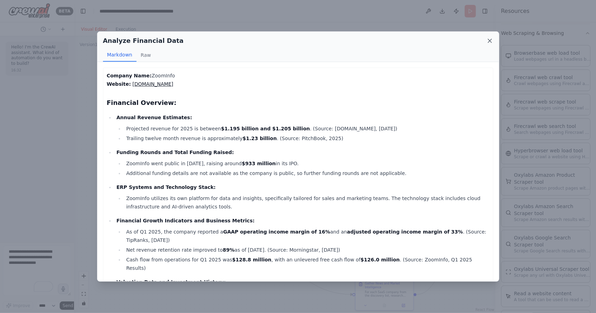
click at [491, 39] on icon at bounding box center [489, 40] width 7 height 7
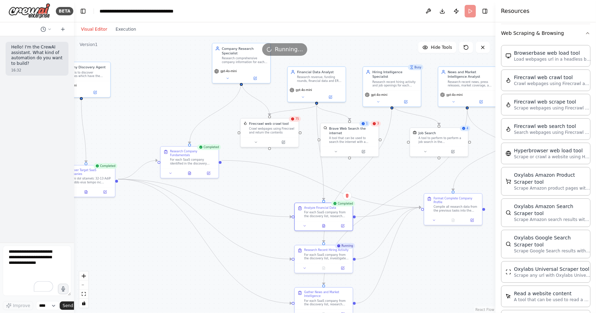
drag, startPoint x: 332, startPoint y: 181, endPoint x: 270, endPoint y: 191, distance: 62.8
click at [270, 191] on div ".deletable-edge-delete-btn { width: 20px; height: 20px; border: 0px solid #ffff…" at bounding box center [284, 174] width 421 height 277
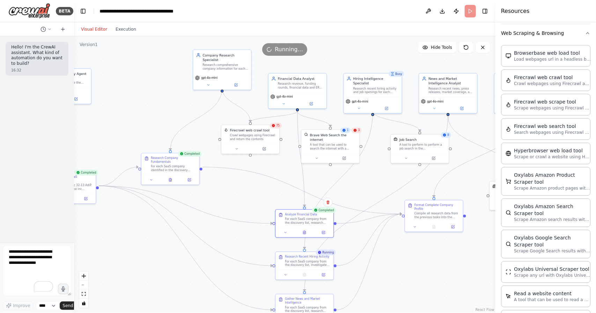
drag, startPoint x: 345, startPoint y: 173, endPoint x: 327, endPoint y: 179, distance: 18.9
click at [327, 179] on div ".deletable-edge-delete-btn { width: 20px; height: 20px; border: 0px solid #ffff…" at bounding box center [284, 174] width 421 height 277
click at [250, 134] on div "Crawl webpages using Firecrawl and return the contents" at bounding box center [253, 137] width 46 height 8
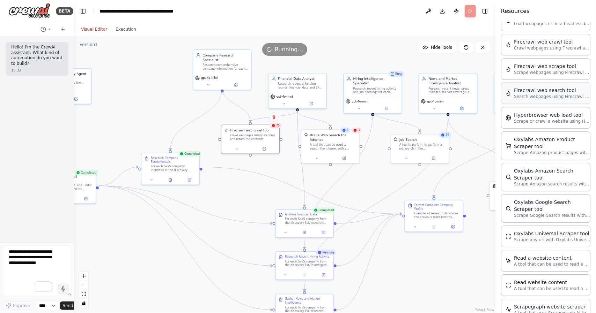
scroll to position [1348, 0]
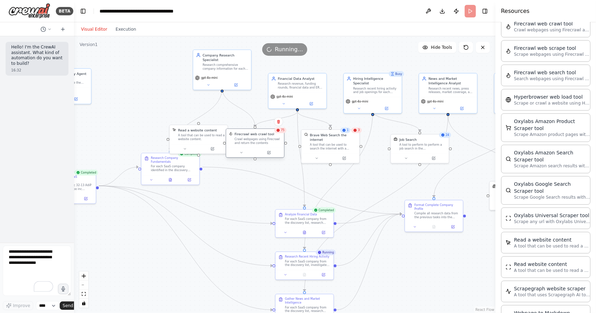
drag, startPoint x: 246, startPoint y: 135, endPoint x: 253, endPoint y: 141, distance: 8.6
click at [253, 141] on div "Crawl webpages using Firecrawl and return the contents" at bounding box center [258, 142] width 46 height 8
drag, startPoint x: 254, startPoint y: 229, endPoint x: 411, endPoint y: 288, distance: 167.6
click at [411, 288] on div ".deletable-edge-delete-btn { width: 20px; height: 20px; border: 0px solid #ffff…" at bounding box center [284, 174] width 421 height 277
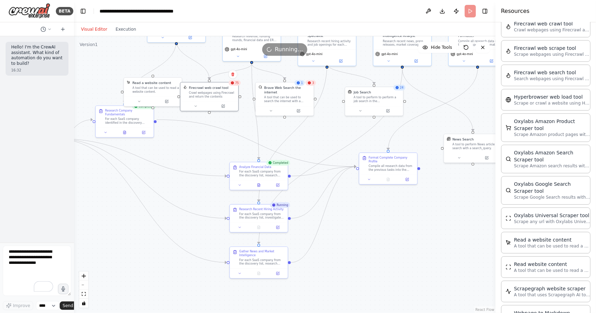
drag, startPoint x: 402, startPoint y: 274, endPoint x: 356, endPoint y: 226, distance: 66.6
click at [356, 226] on div ".deletable-edge-delete-btn { width: 20px; height: 20px; border: 0px solid #ffff…" at bounding box center [284, 174] width 421 height 277
click at [261, 184] on button at bounding box center [259, 184] width 20 height 6
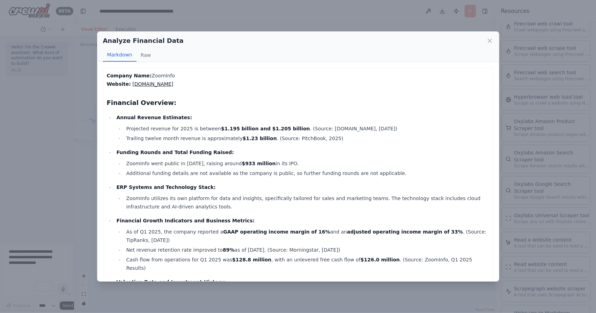
scroll to position [31, 0]
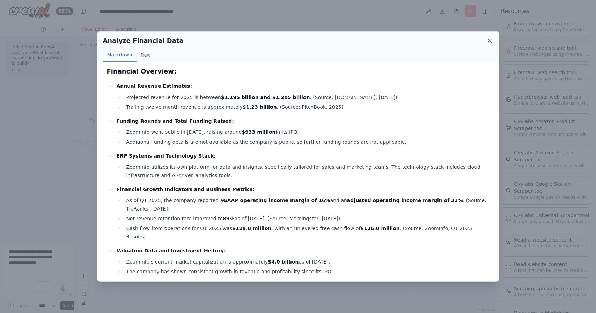
click at [491, 39] on icon at bounding box center [489, 40] width 3 height 3
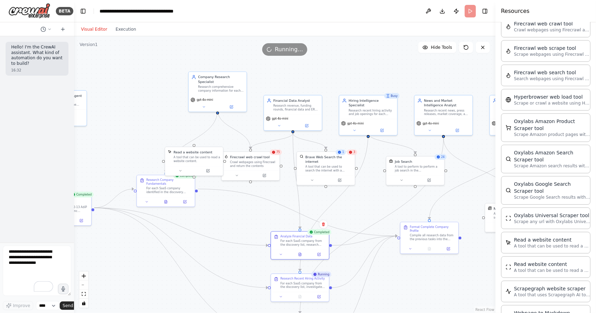
drag, startPoint x: 317, startPoint y: 125, endPoint x: 358, endPoint y: 195, distance: 81.2
click at [358, 195] on div ".deletable-edge-delete-btn { width: 20px; height: 20px; border: 0px solid #ffff…" at bounding box center [284, 174] width 421 height 277
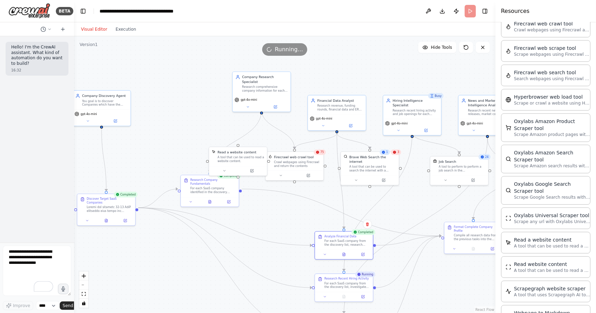
drag, startPoint x: 358, startPoint y: 195, endPoint x: 402, endPoint y: 195, distance: 44.0
click at [402, 195] on div ".deletable-edge-delete-btn { width: 20px; height: 20px; border: 0px solid #ffff…" at bounding box center [284, 174] width 421 height 277
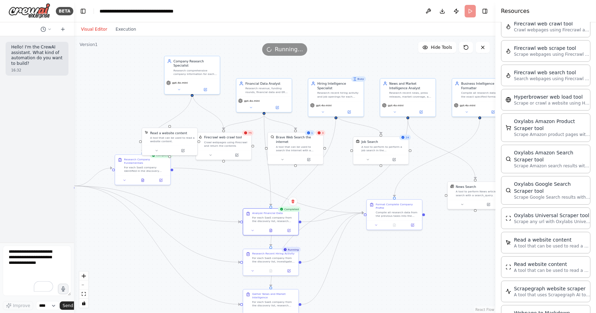
drag, startPoint x: 402, startPoint y: 195, endPoint x: 326, endPoint y: 174, distance: 78.7
click at [326, 174] on div ".deletable-edge-delete-btn { width: 20px; height: 20px; border: 0px solid #ffff…" at bounding box center [284, 174] width 421 height 277
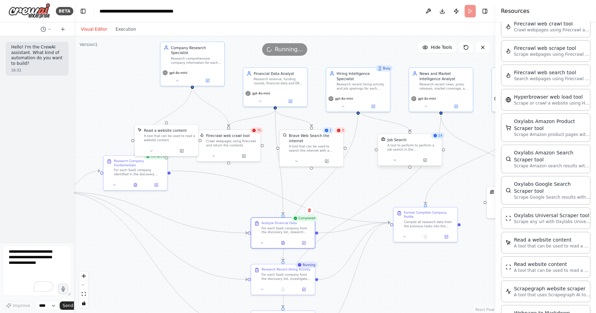
click at [399, 157] on div at bounding box center [410, 160] width 64 height 10
click at [421, 161] on button at bounding box center [424, 160] width 29 height 6
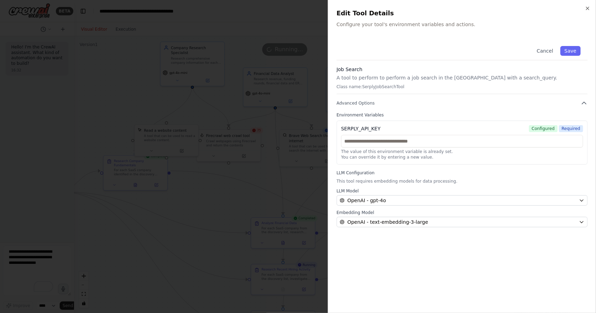
drag, startPoint x: 393, startPoint y: 128, endPoint x: 384, endPoint y: 129, distance: 9.5
click at [384, 129] on div "SERPLY_API_KEY Configured Required" at bounding box center [462, 128] width 242 height 7
drag, startPoint x: 356, startPoint y: 128, endPoint x: 340, endPoint y: 129, distance: 16.1
click at [340, 129] on div "SERPLY_API_KEY Configured Required The value of this environment variable is al…" at bounding box center [461, 143] width 251 height 44
copy div "SERPLY"
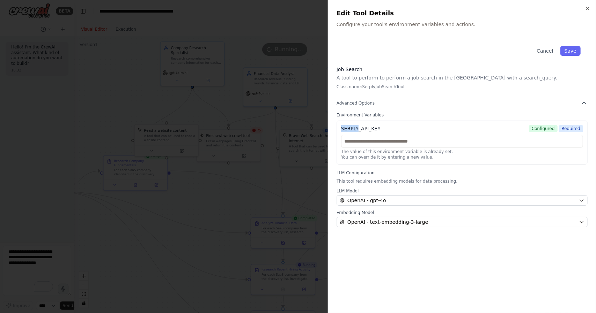
click at [238, 114] on div at bounding box center [298, 156] width 596 height 313
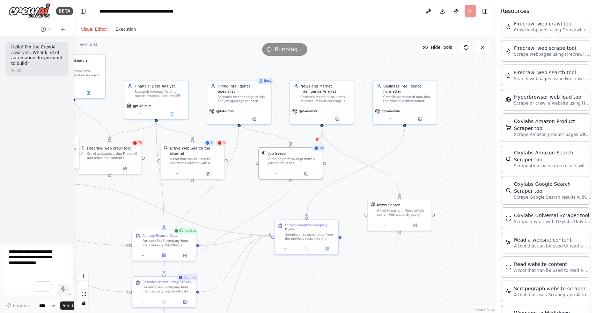
drag, startPoint x: 388, startPoint y: 172, endPoint x: 237, endPoint y: 186, distance: 151.4
click at [237, 186] on div ".deletable-edge-delete-btn { width: 20px; height: 20px; border: 0px solid #ffff…" at bounding box center [284, 174] width 421 height 277
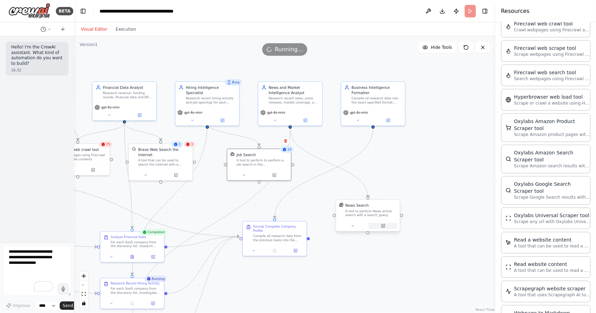
click at [380, 224] on button at bounding box center [382, 226] width 29 height 6
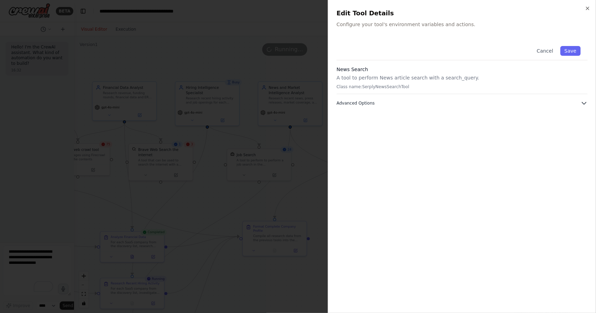
click at [353, 103] on span "Advanced Options" at bounding box center [355, 104] width 38 height 6
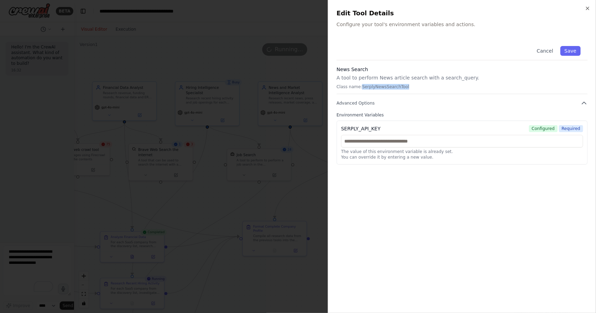
drag, startPoint x: 359, startPoint y: 88, endPoint x: 402, endPoint y: 88, distance: 42.9
click at [402, 88] on p "Class name: SerplyNewsSearchTool" at bounding box center [461, 87] width 251 height 6
copy p "SerplyNewsSearchTool"
